Goal: Navigation & Orientation: Find specific page/section

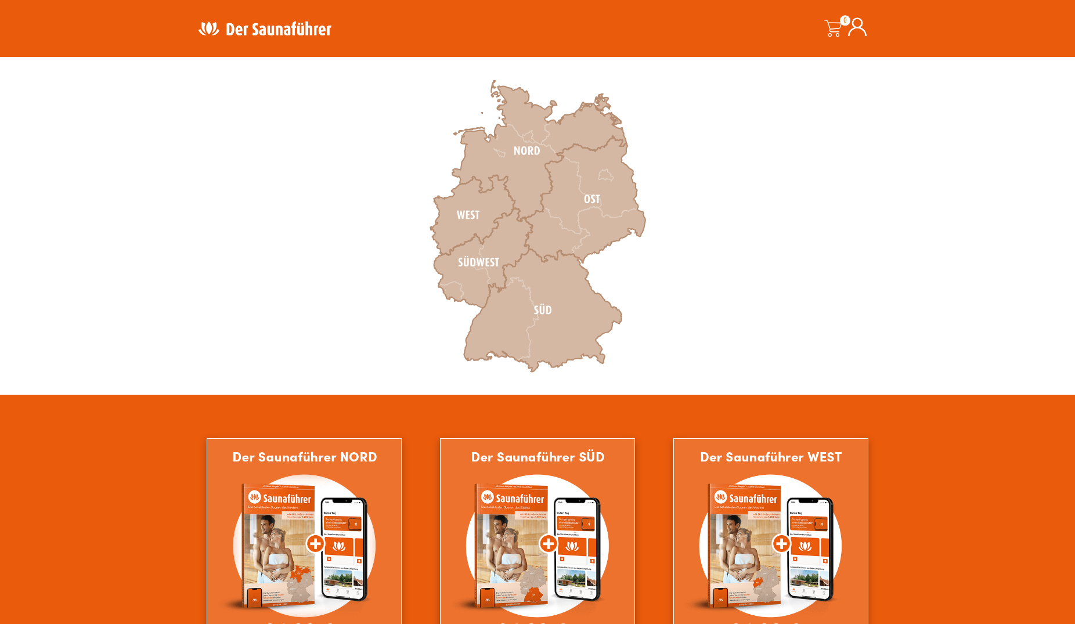
scroll to position [355, 0]
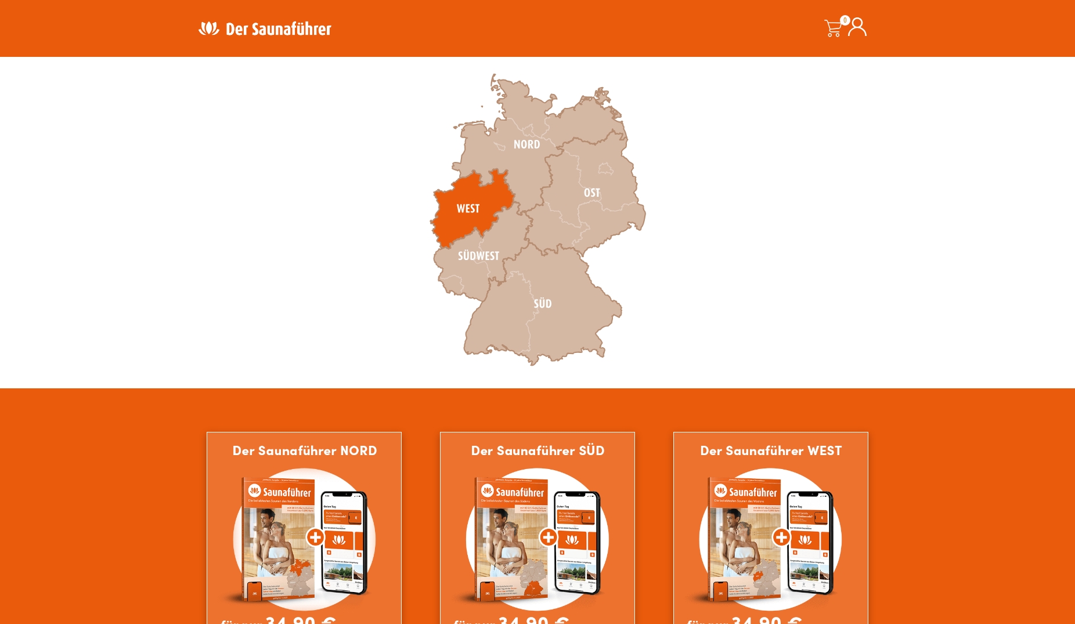
click at [474, 202] on icon at bounding box center [472, 209] width 85 height 80
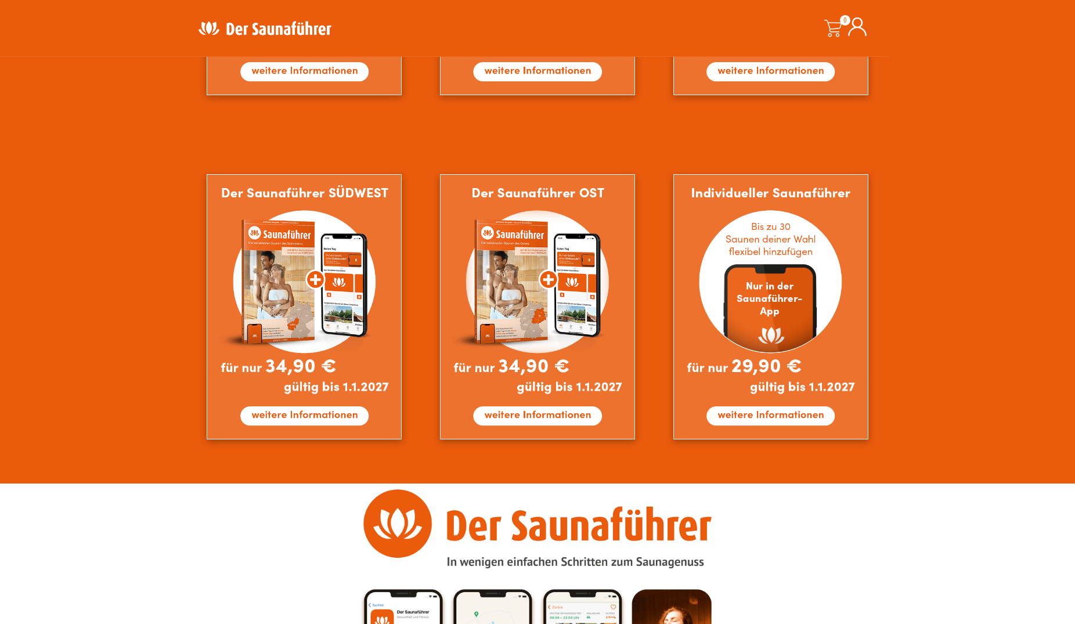
scroll to position [1007, 0]
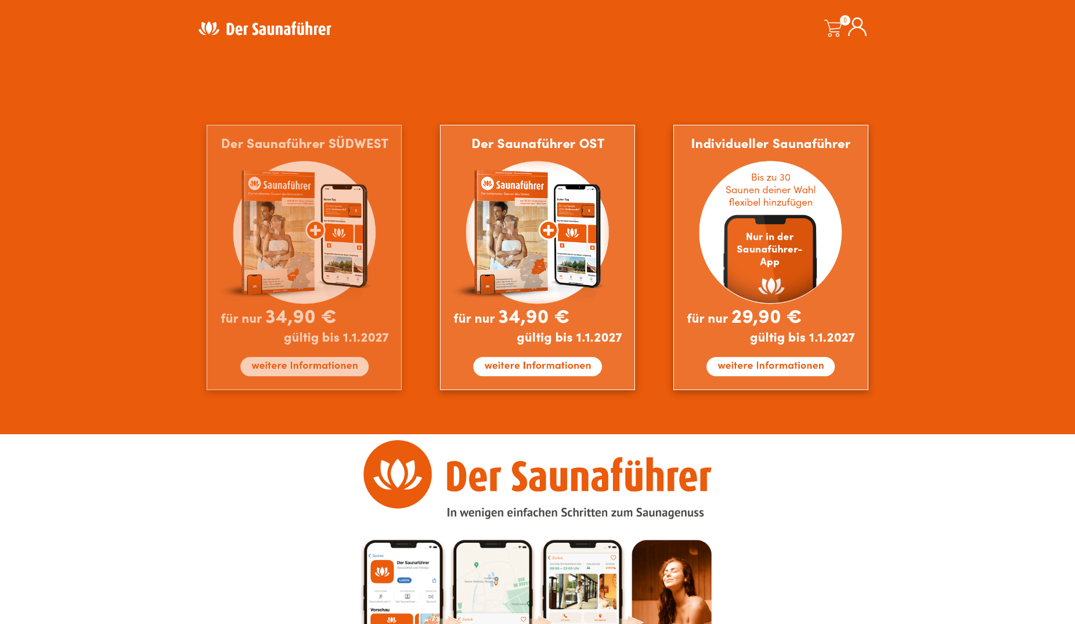
click at [256, 269] on img at bounding box center [304, 257] width 195 height 265
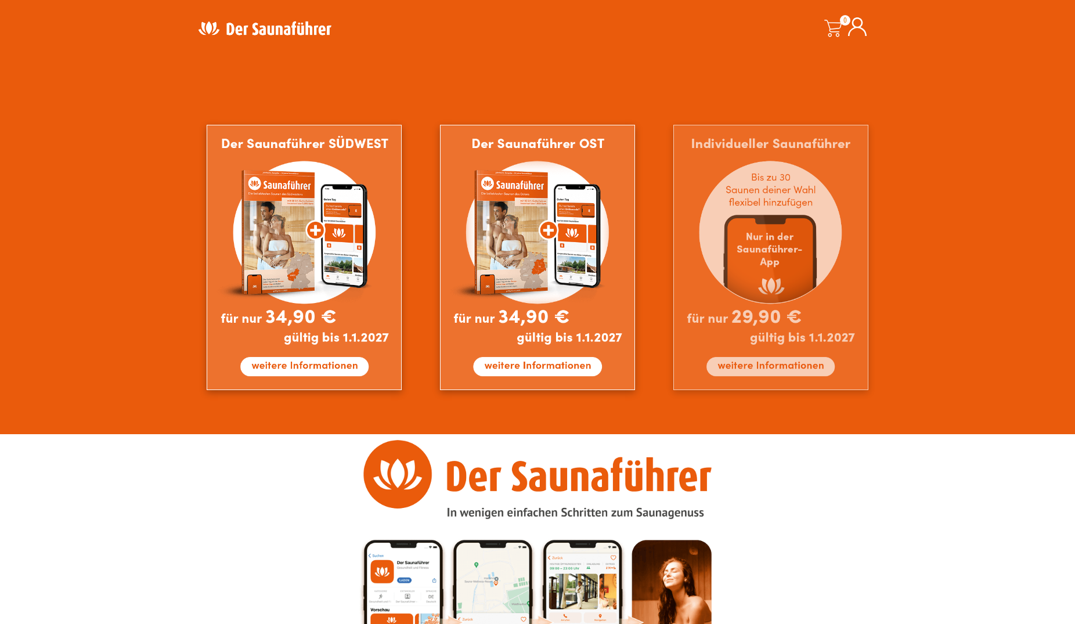
click at [759, 272] on img at bounding box center [771, 257] width 195 height 265
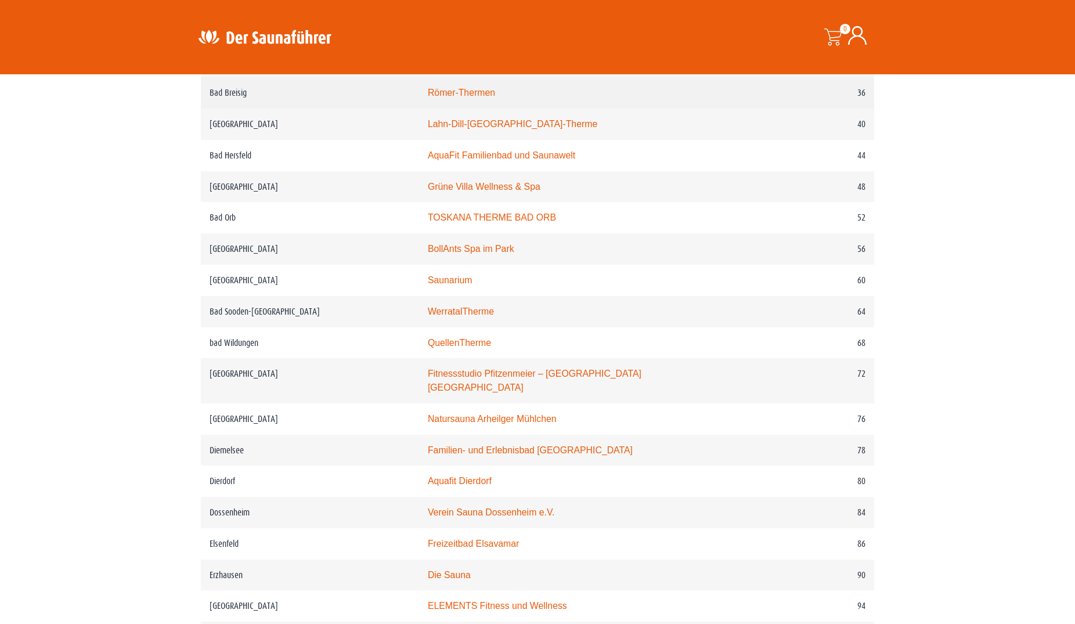
scroll to position [651, 0]
